Goal: Task Accomplishment & Management: Manage account settings

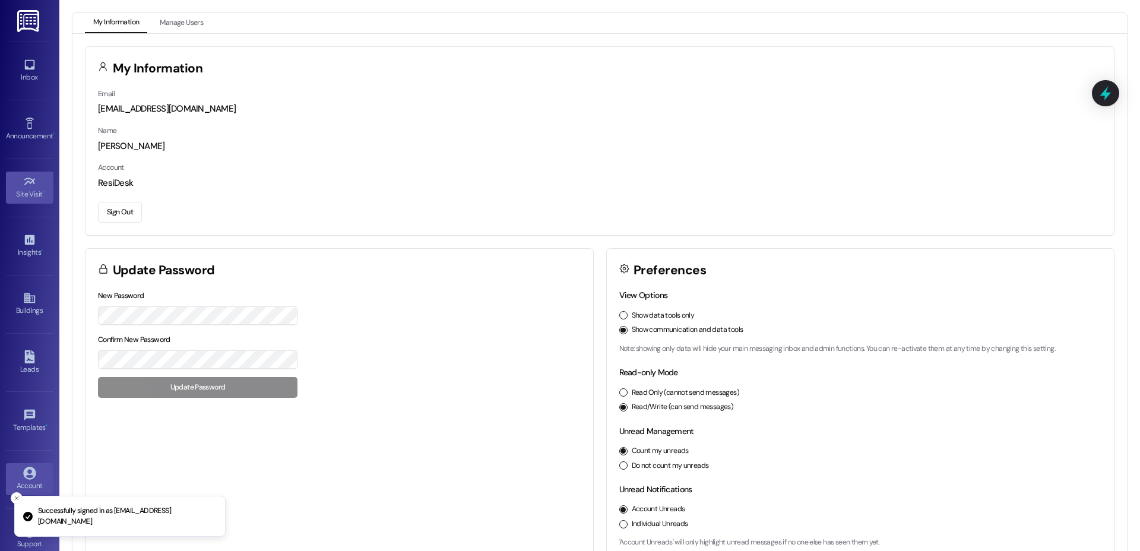
click at [25, 191] on div "Site Visit •" at bounding box center [29, 194] width 59 height 12
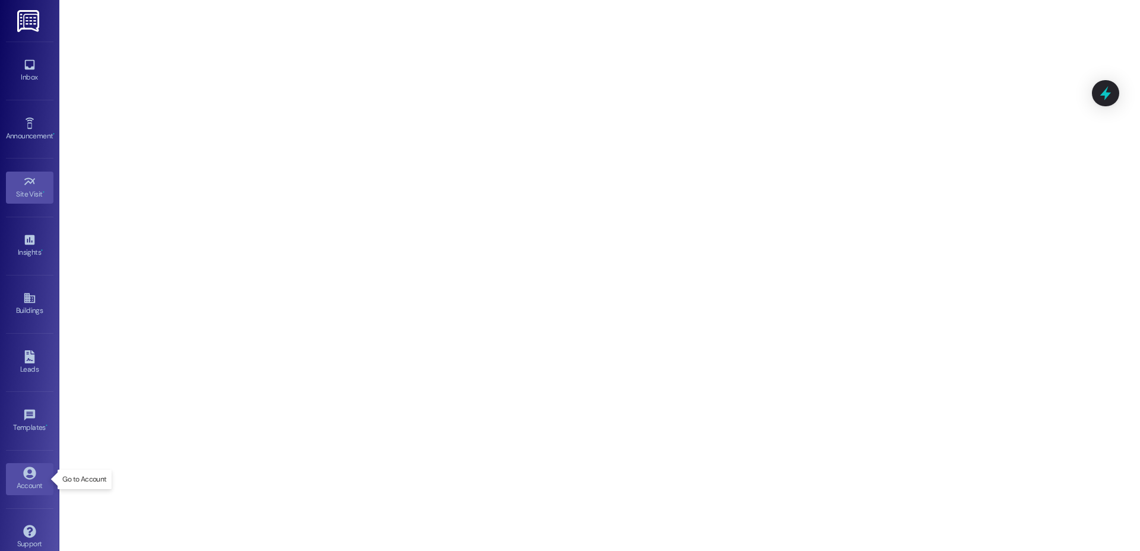
click at [20, 477] on link "Account" at bounding box center [29, 479] width 47 height 32
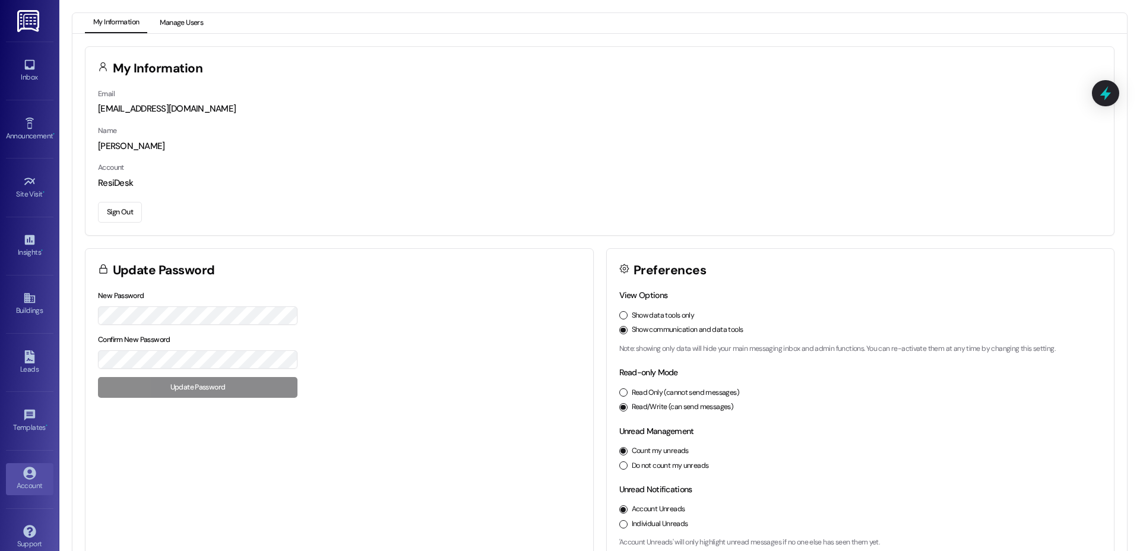
click at [181, 26] on button "Manage Users" at bounding box center [181, 23] width 60 height 20
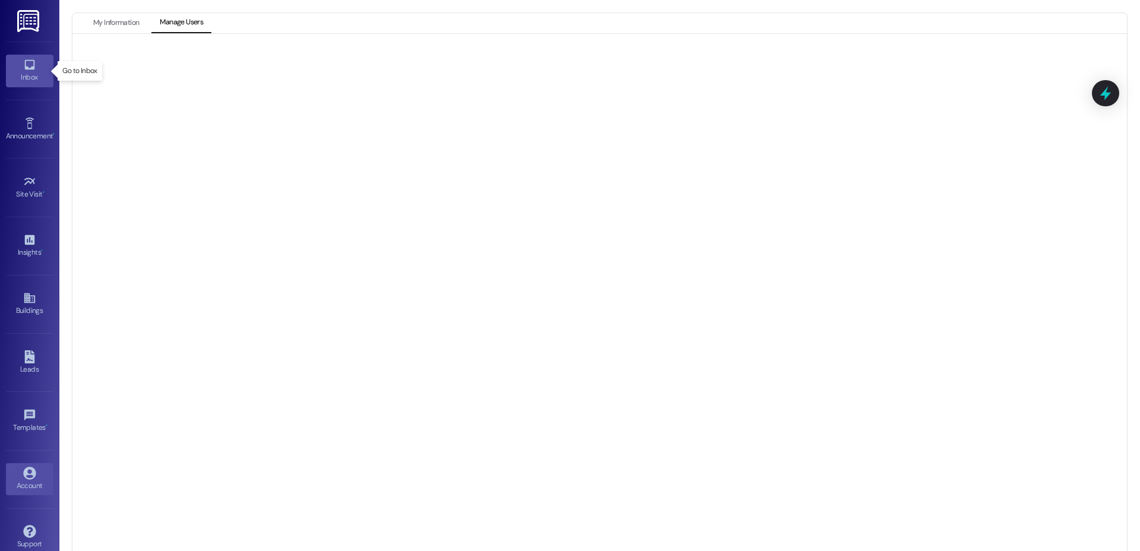
click at [31, 67] on icon at bounding box center [29, 65] width 10 height 10
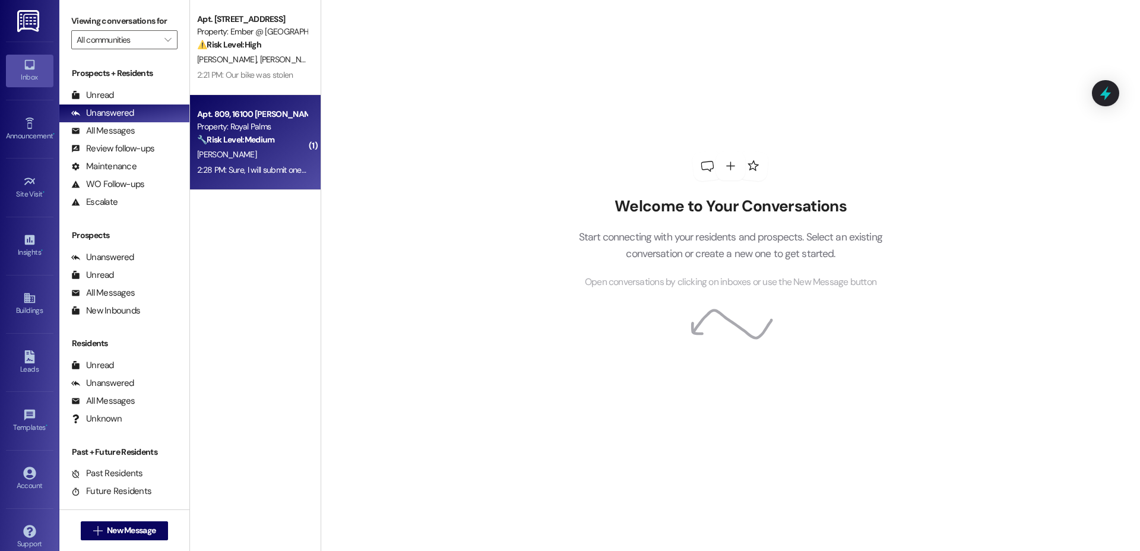
click at [242, 126] on div "Property: Royal Palms" at bounding box center [252, 127] width 110 height 12
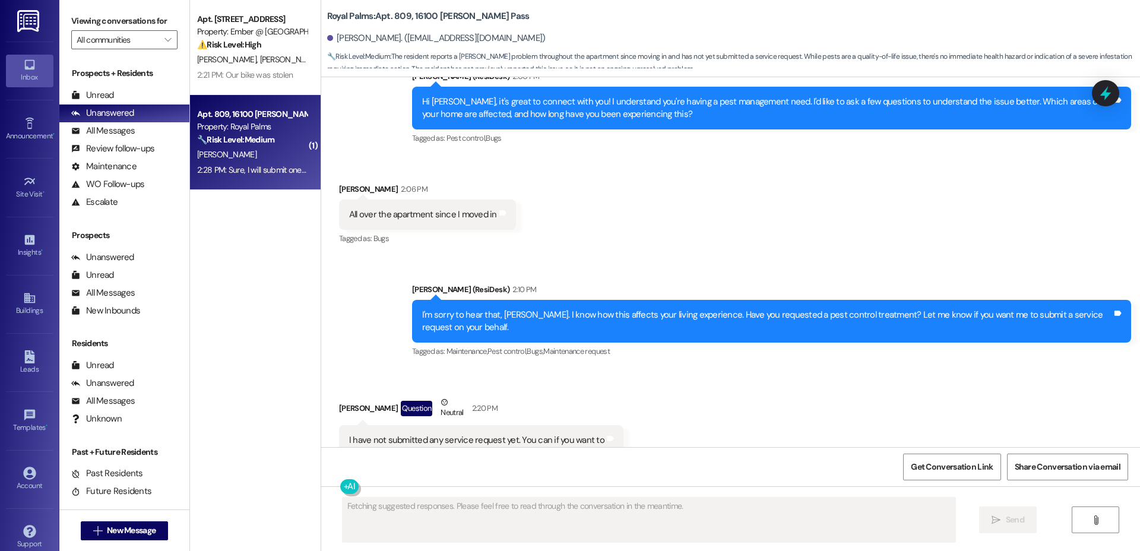
scroll to position [397, 0]
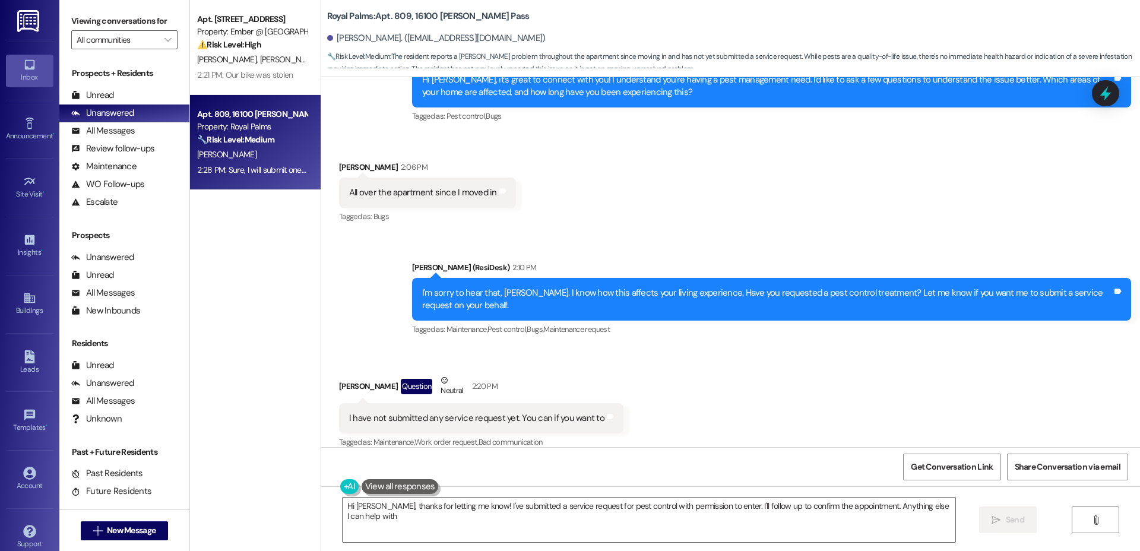
type textarea "Hi [PERSON_NAME], thanks for letting me know! I've submitted a service request …"
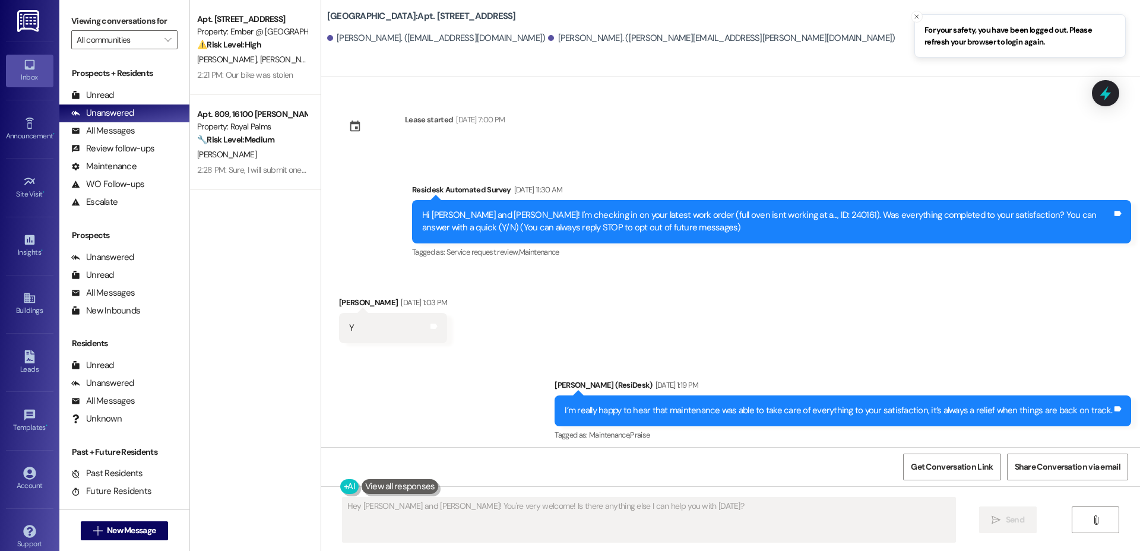
scroll to position [1058, 0]
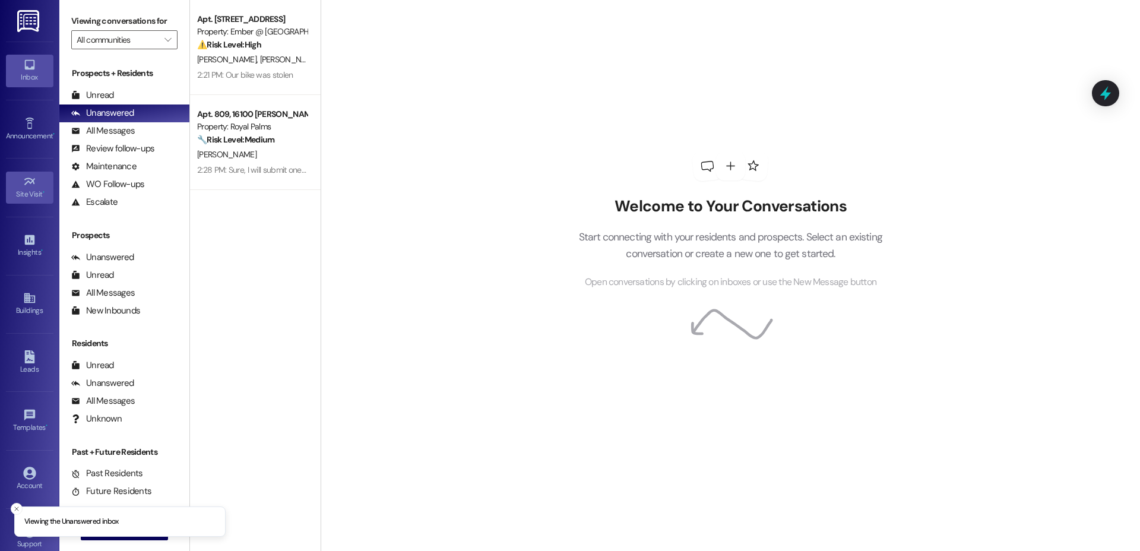
click at [32, 190] on div "Site Visit •" at bounding box center [29, 194] width 59 height 12
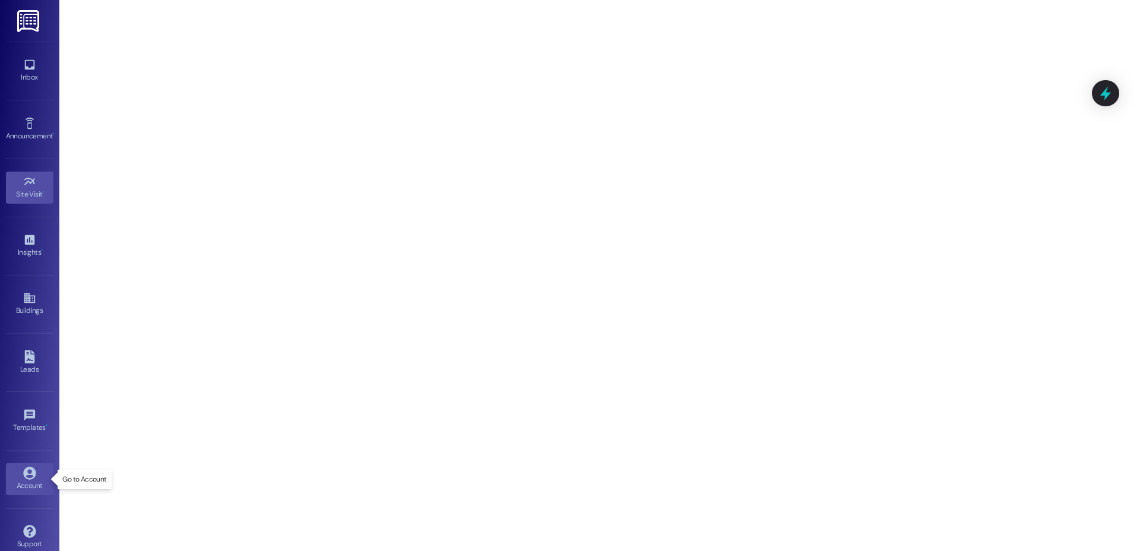
click at [24, 474] on icon at bounding box center [29, 473] width 12 height 12
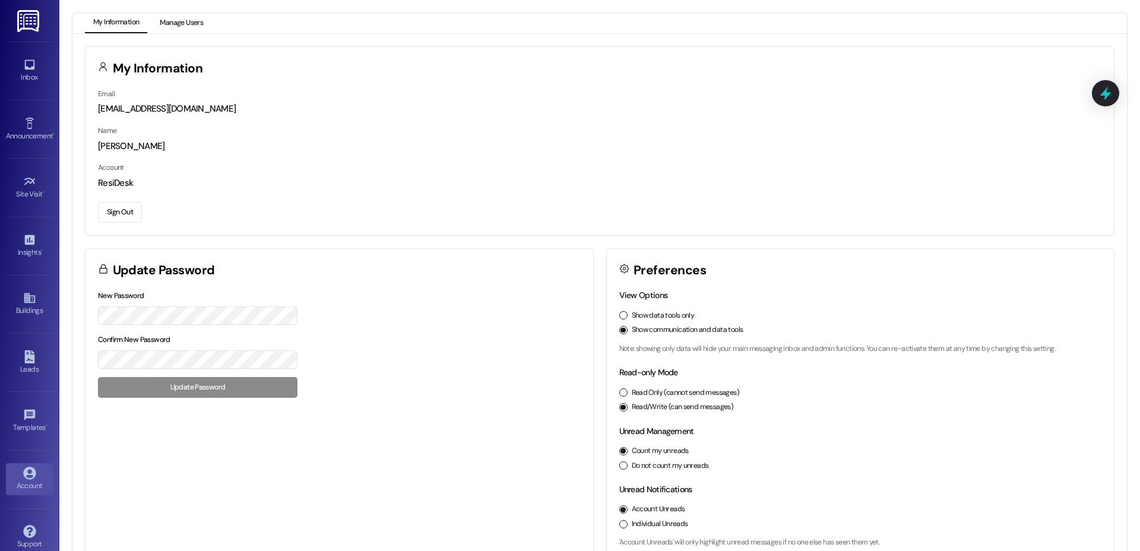
click at [187, 24] on button "Manage Users" at bounding box center [181, 23] width 60 height 20
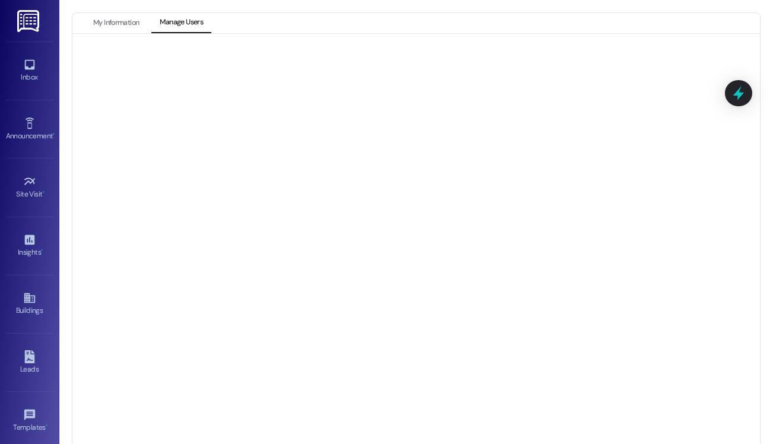
scroll to position [122, 0]
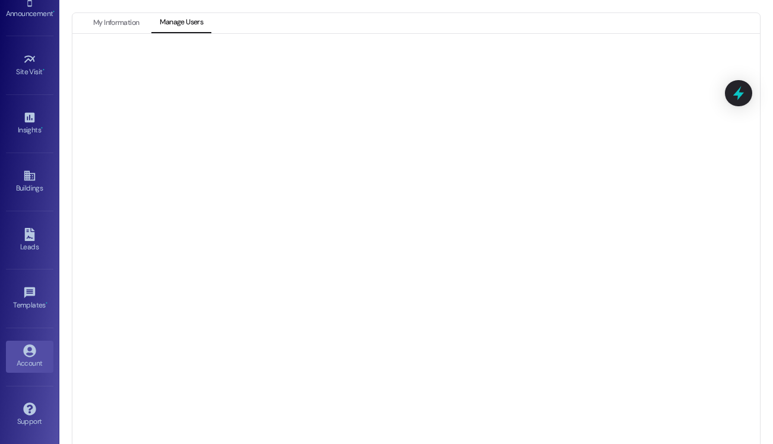
click at [25, 354] on icon at bounding box center [29, 350] width 13 height 13
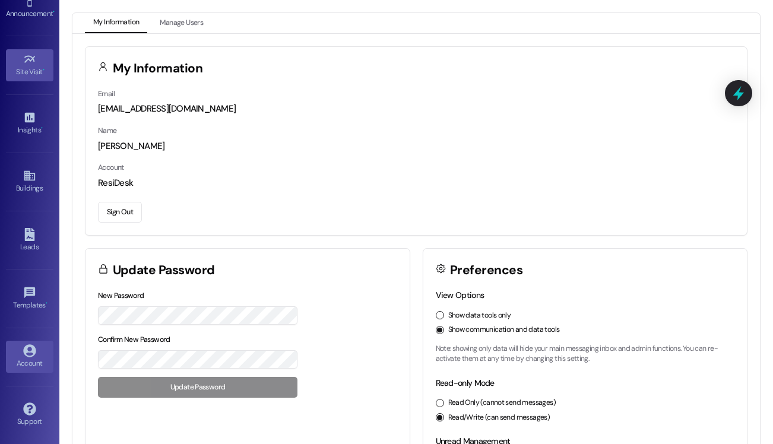
click at [22, 66] on div "Site Visit •" at bounding box center [29, 72] width 59 height 12
